Goal: Navigation & Orientation: Find specific page/section

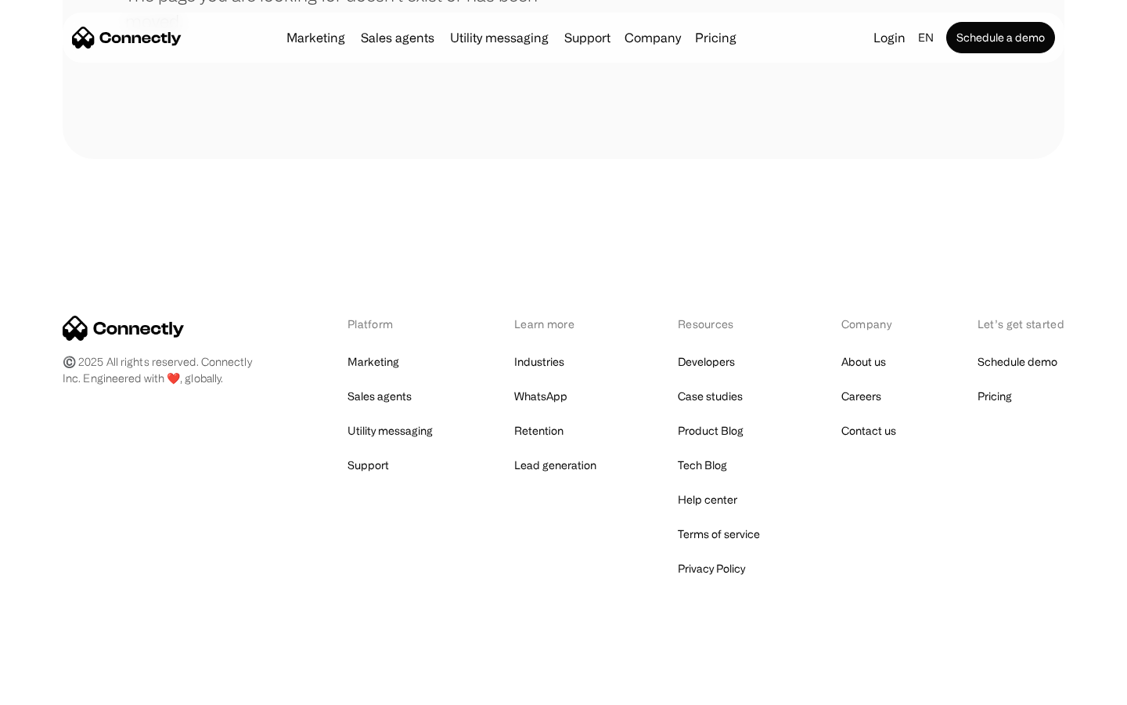
scroll to position [286, 0]
